Goal: Transaction & Acquisition: Purchase product/service

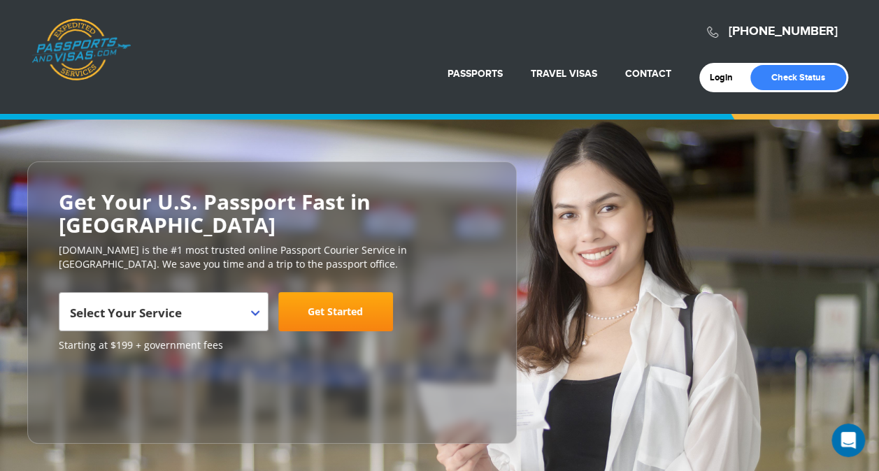
click at [114, 299] on span "Select Your Service" at bounding box center [162, 317] width 184 height 39
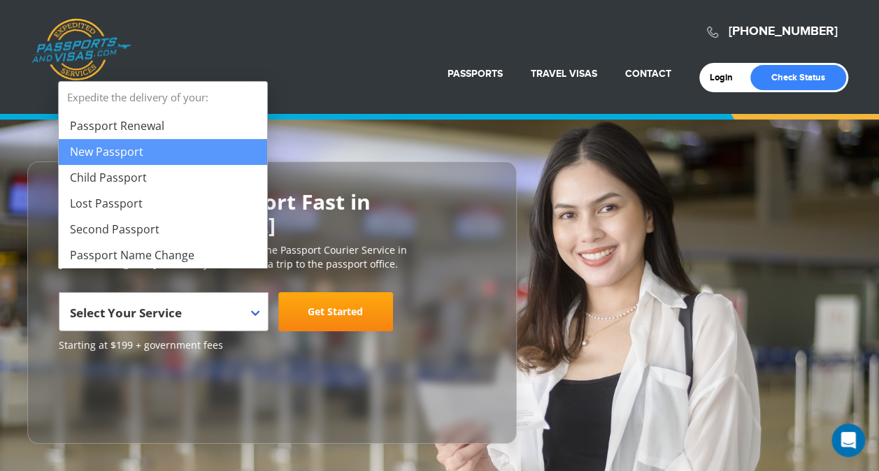
select select "**********"
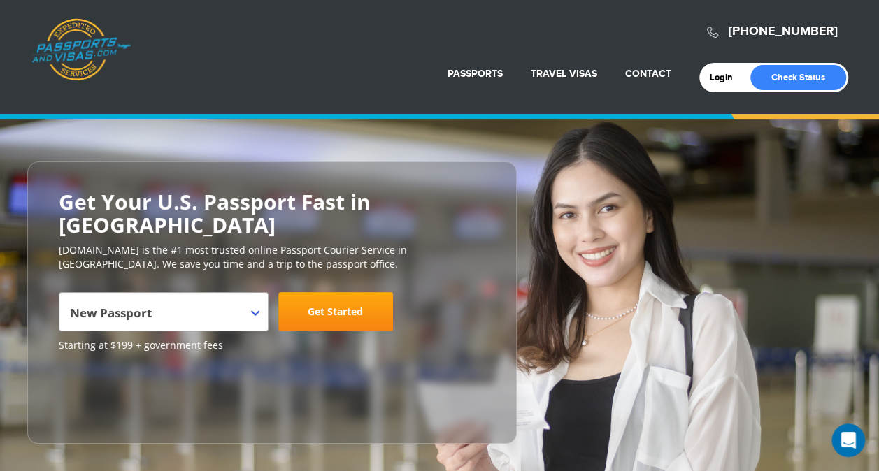
click at [320, 293] on link "Get Started" at bounding box center [335, 311] width 115 height 39
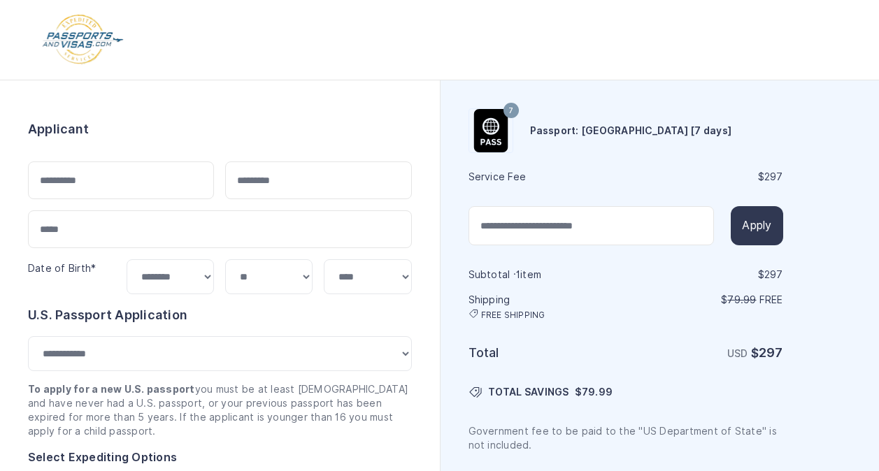
select select "***"
